Goal: Information Seeking & Learning: Learn about a topic

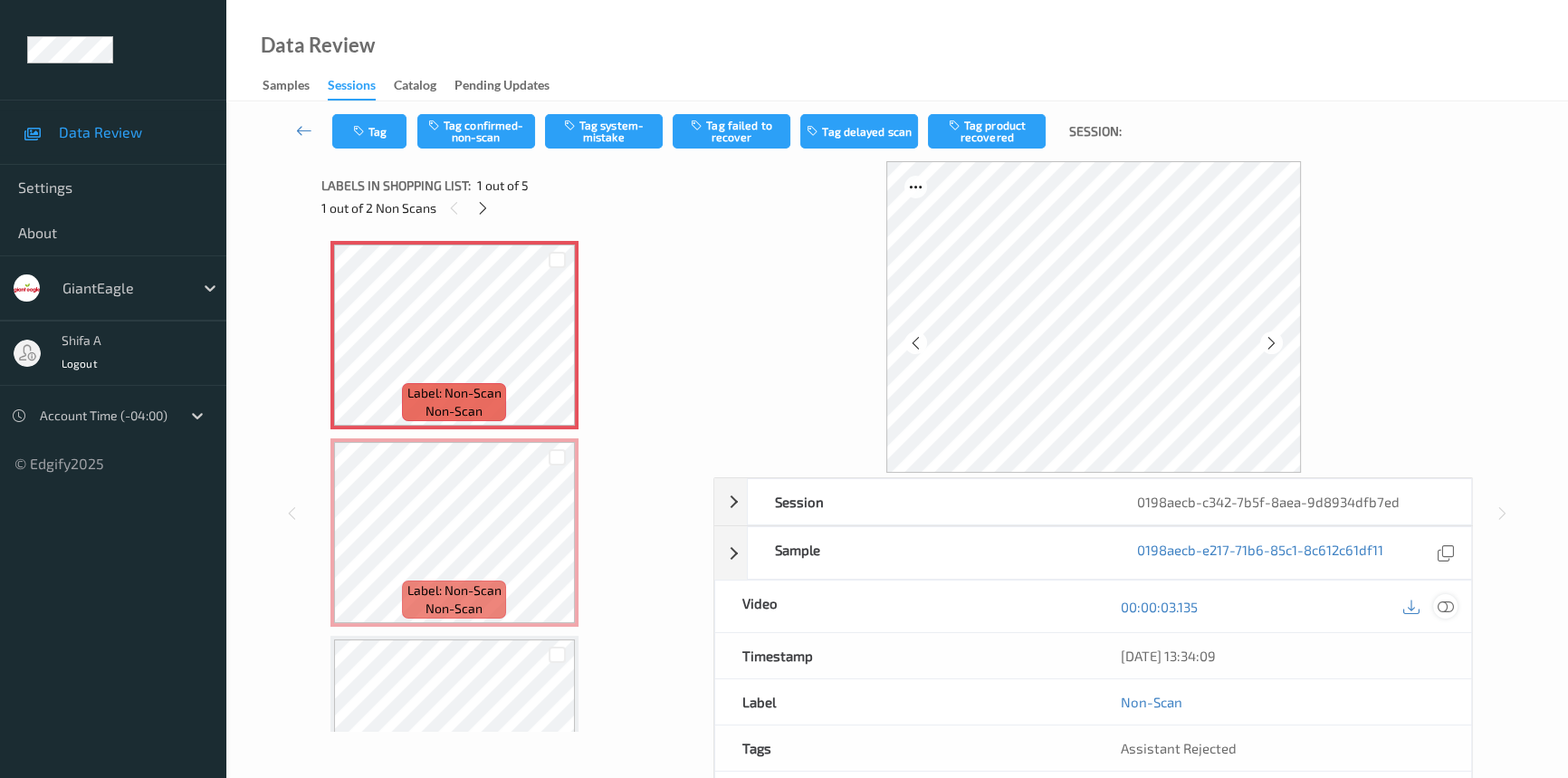
click at [1449, 601] on icon at bounding box center [1446, 607] width 17 height 17
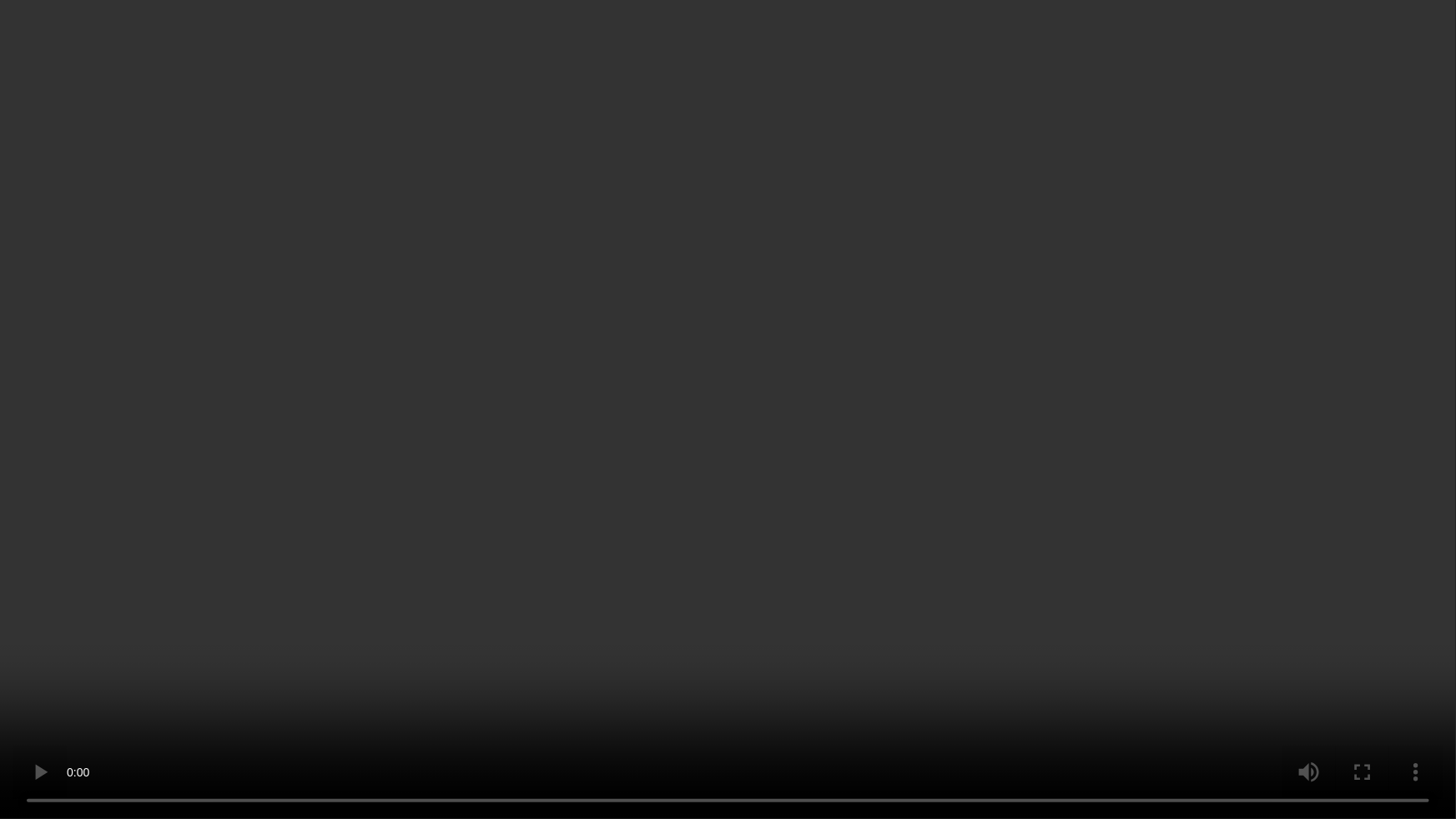
click at [1285, 716] on video at bounding box center [728, 409] width 1456 height 819
click at [1151, 540] on video at bounding box center [728, 409] width 1456 height 819
click at [561, 648] on video at bounding box center [728, 409] width 1456 height 819
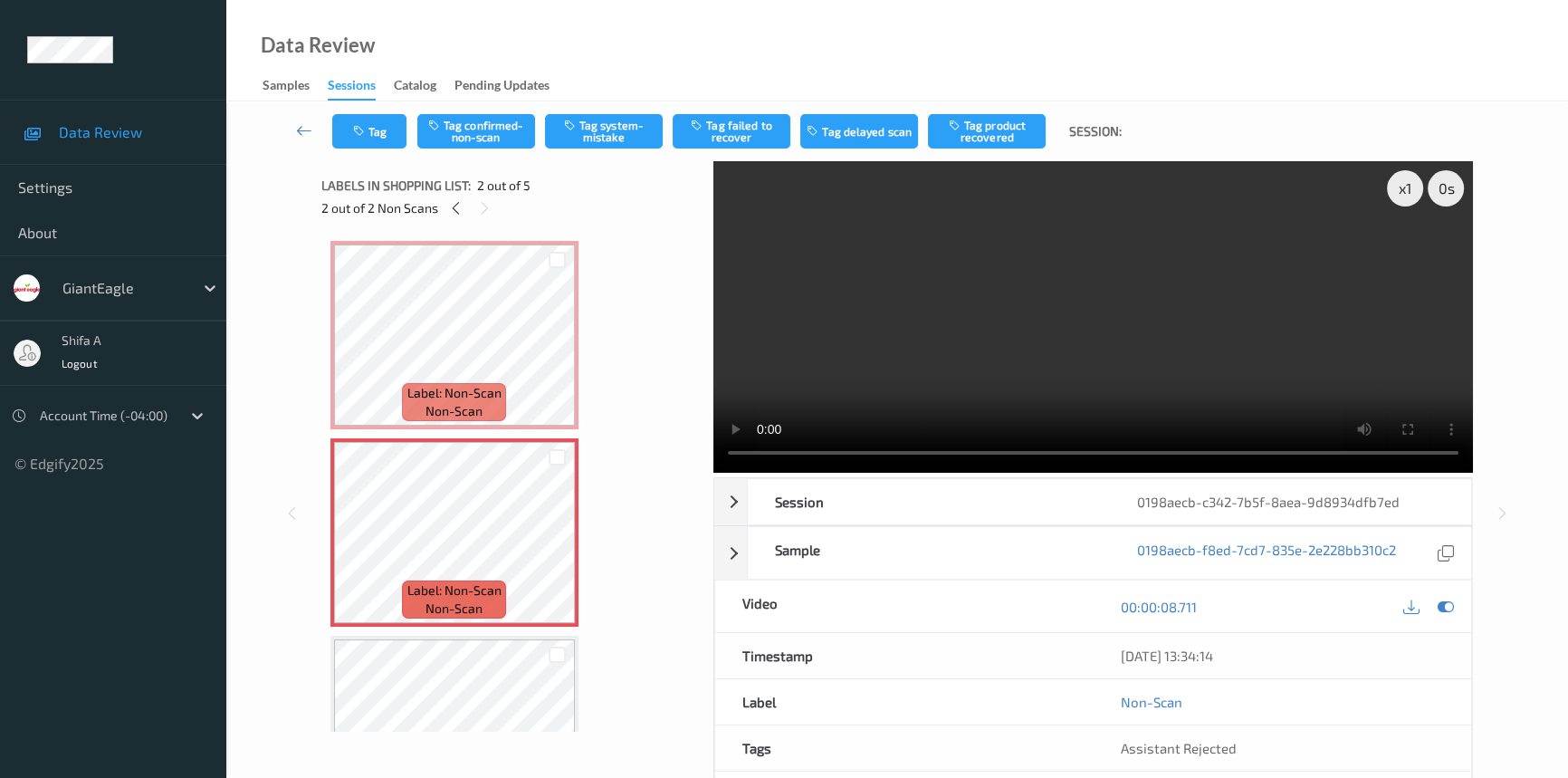
click at [1169, 316] on video at bounding box center [1093, 316] width 759 height 312
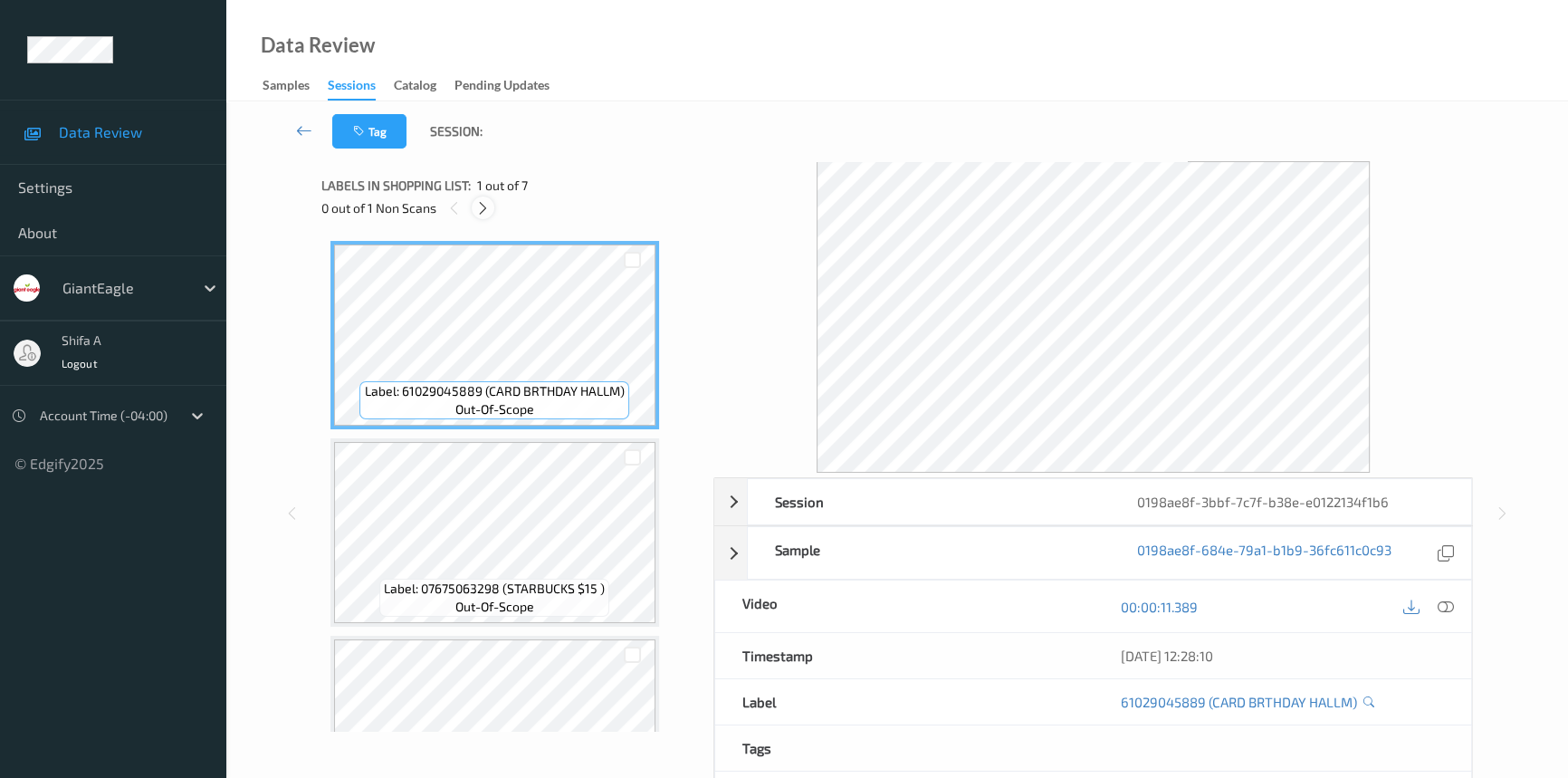
click at [481, 207] on icon at bounding box center [483, 208] width 16 height 17
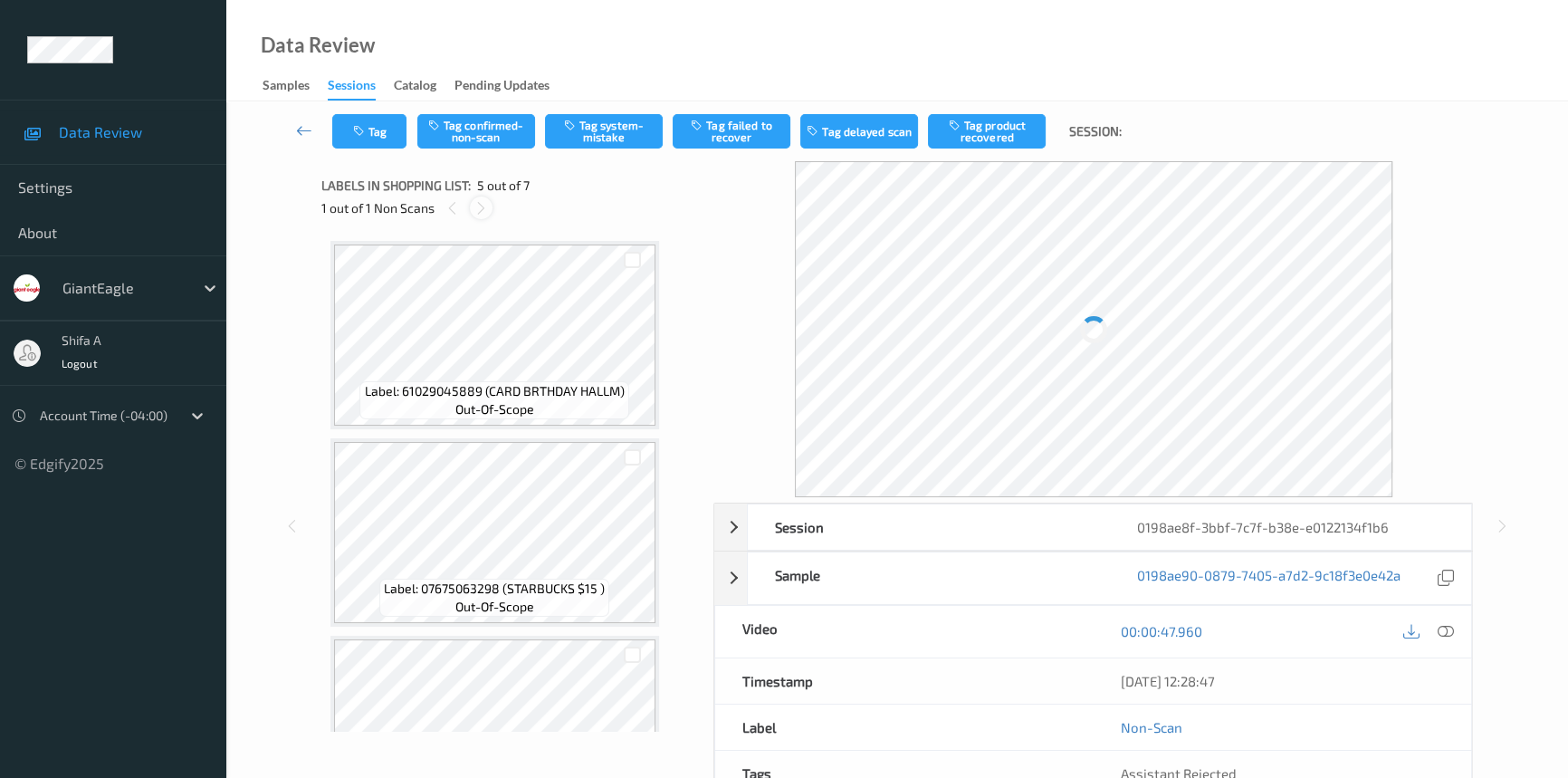
scroll to position [599, 0]
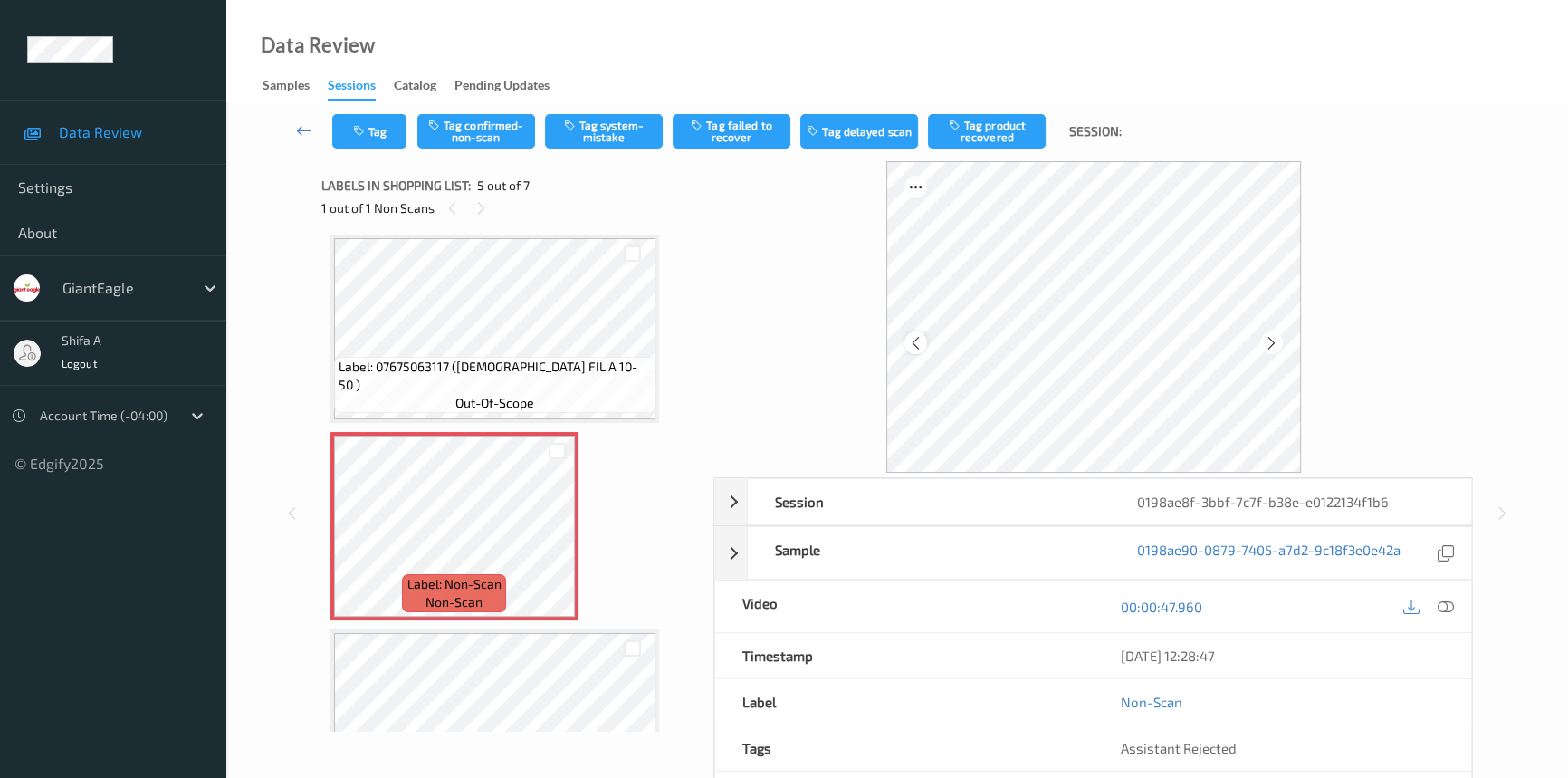
click at [919, 347] on icon at bounding box center [915, 342] width 16 height 17
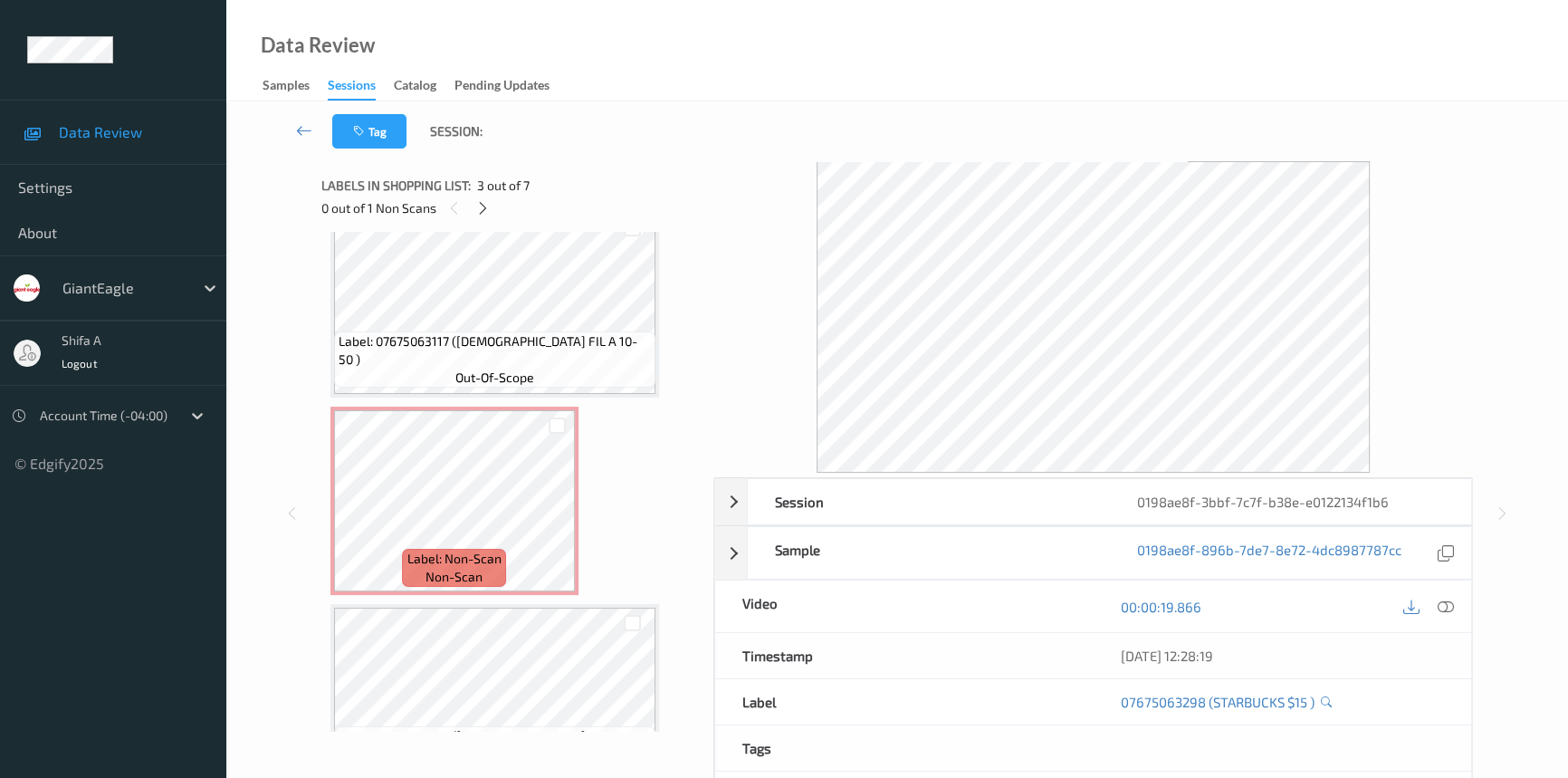
scroll to position [681, 0]
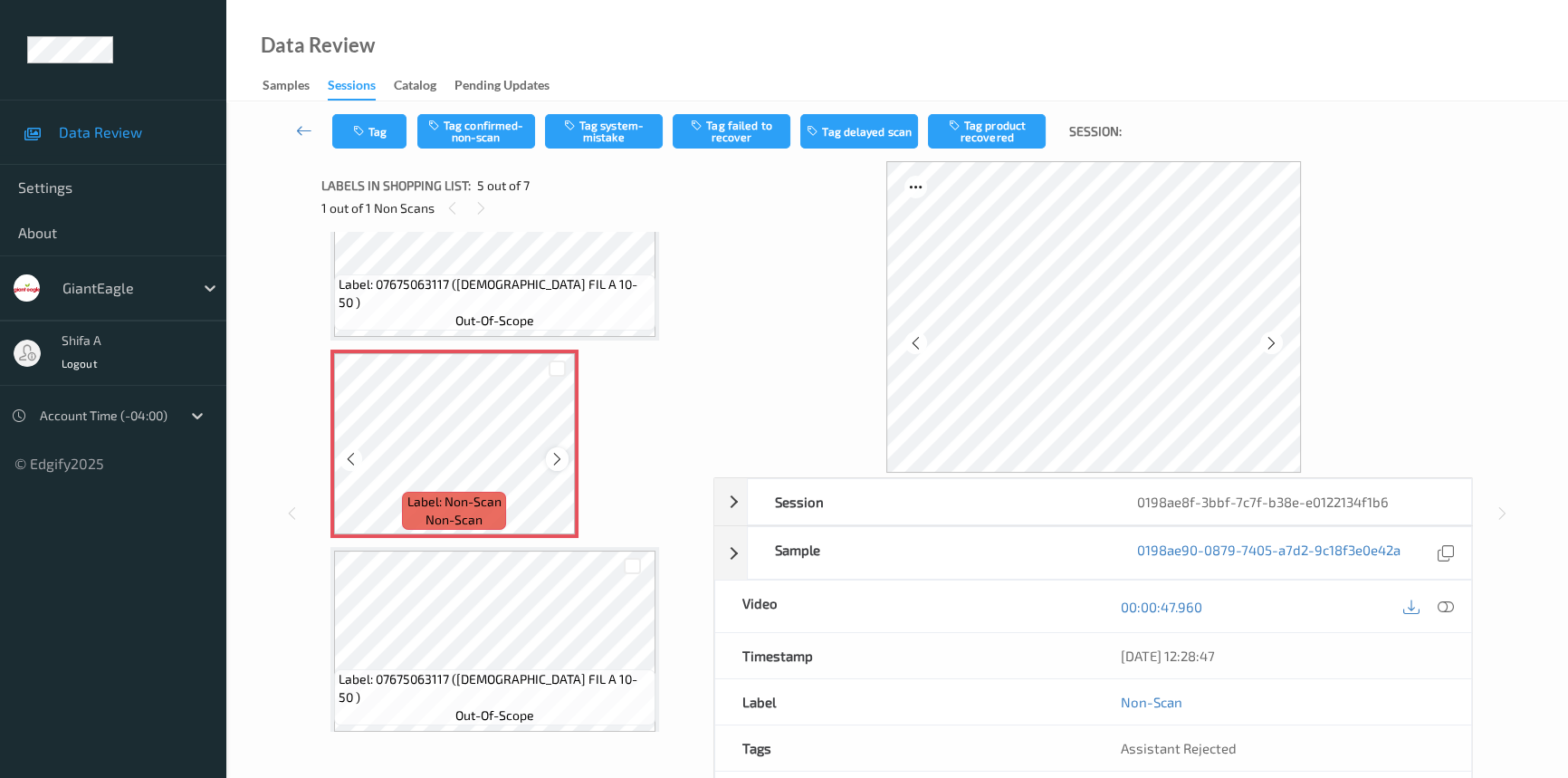
click at [562, 457] on icon at bounding box center [557, 459] width 16 height 17
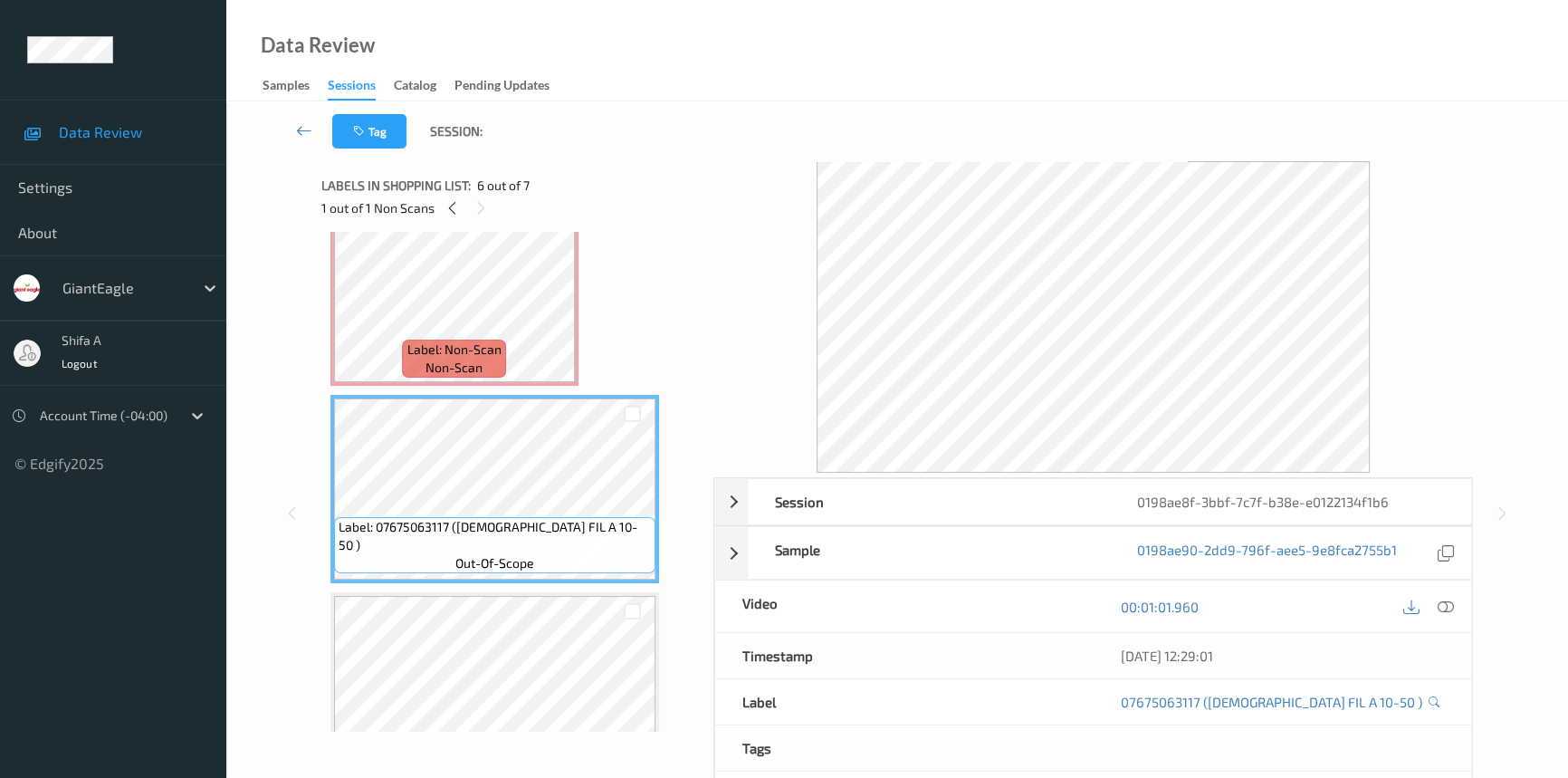
scroll to position [804, 0]
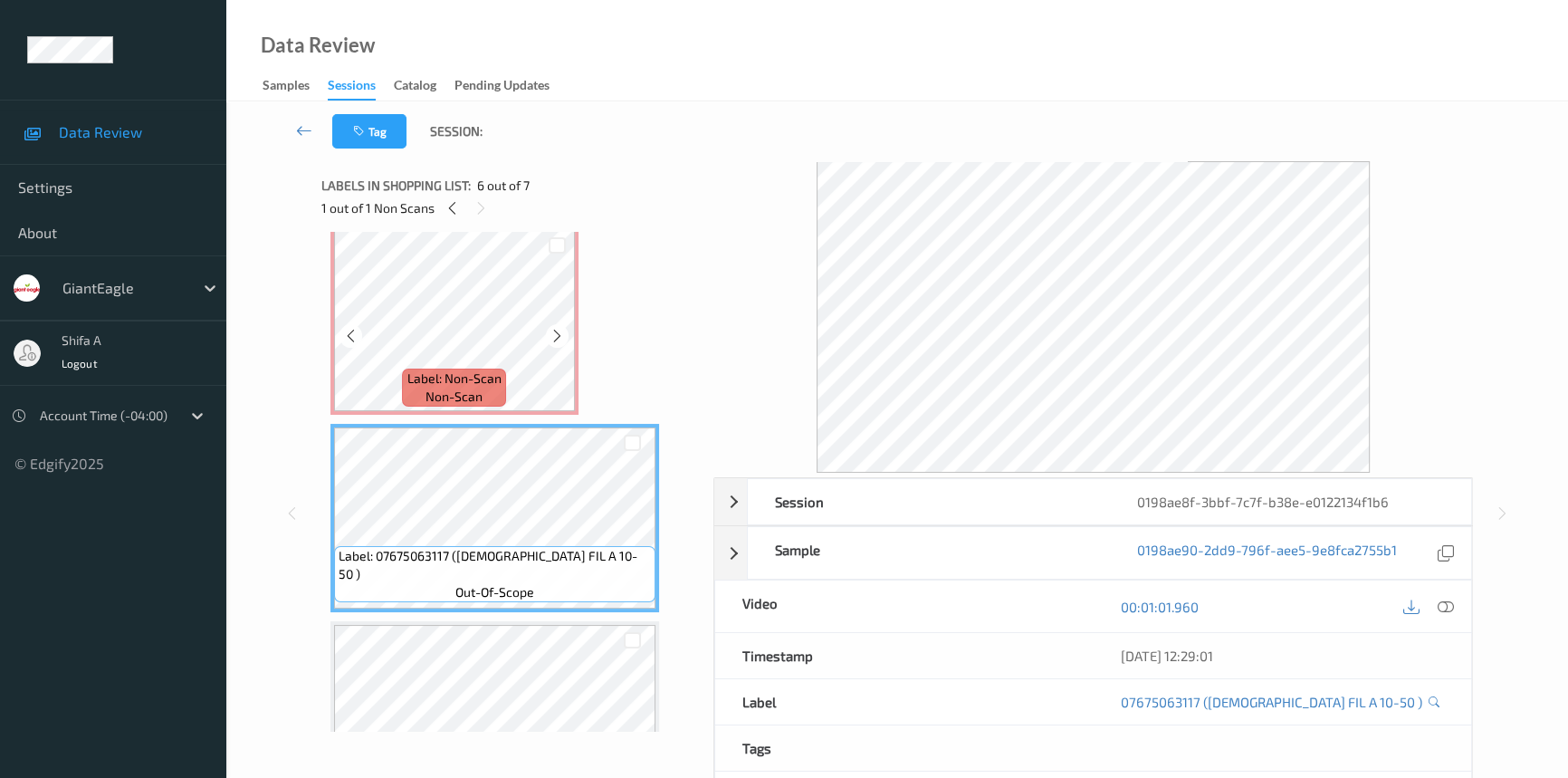
click at [489, 387] on div "Label: Non-Scan non-scan" at bounding box center [453, 387] width 104 height 38
